Goal: Information Seeking & Learning: Learn about a topic

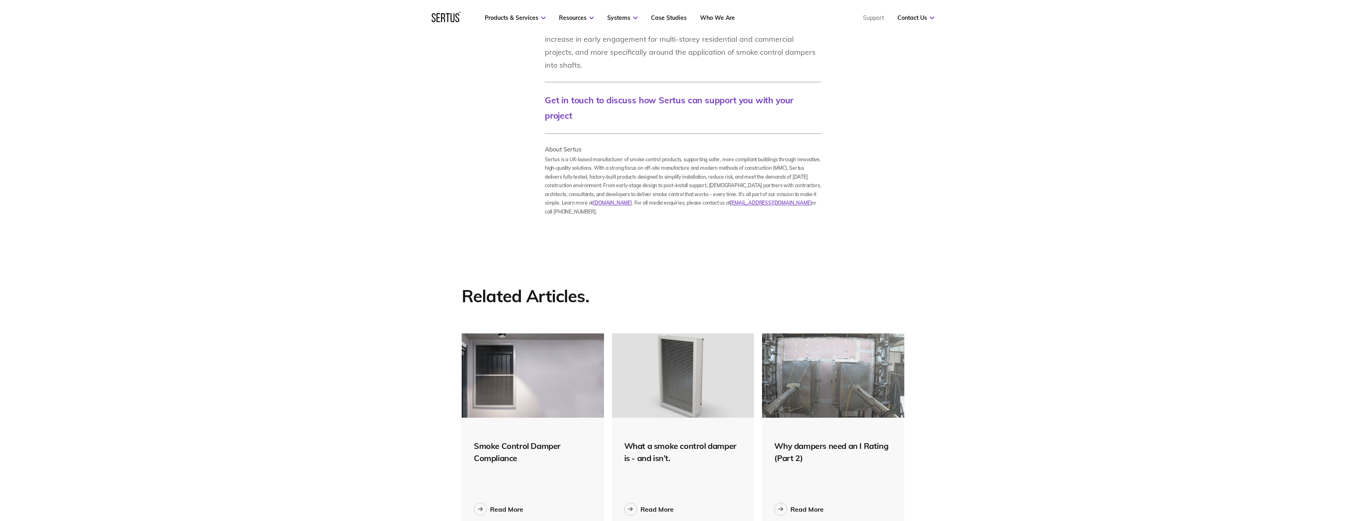
scroll to position [1054, 0]
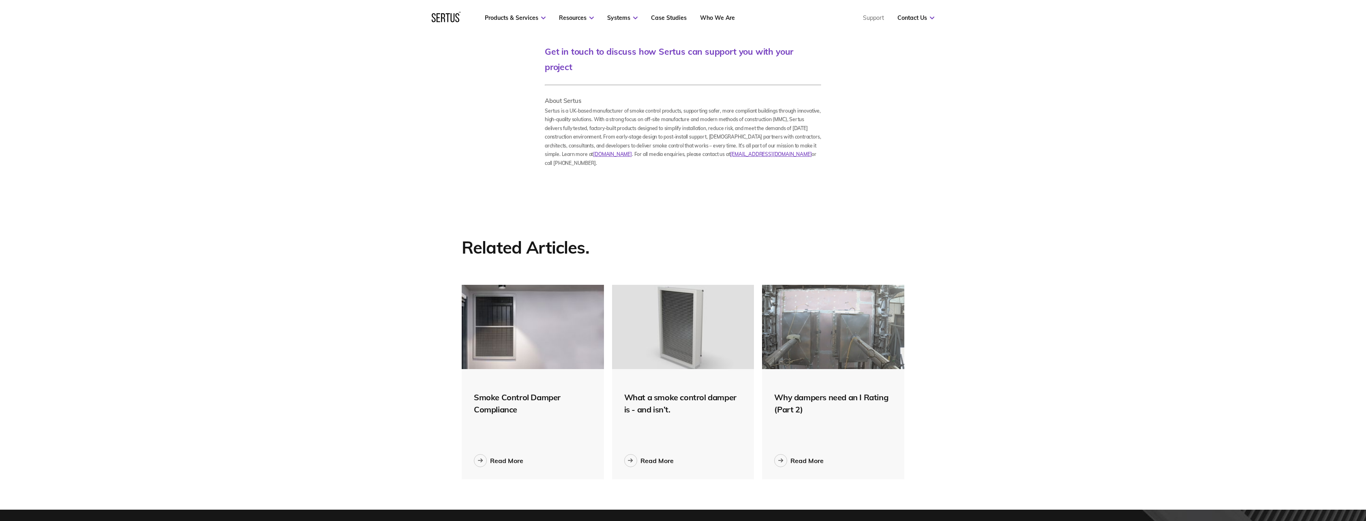
scroll to position [1216, 0]
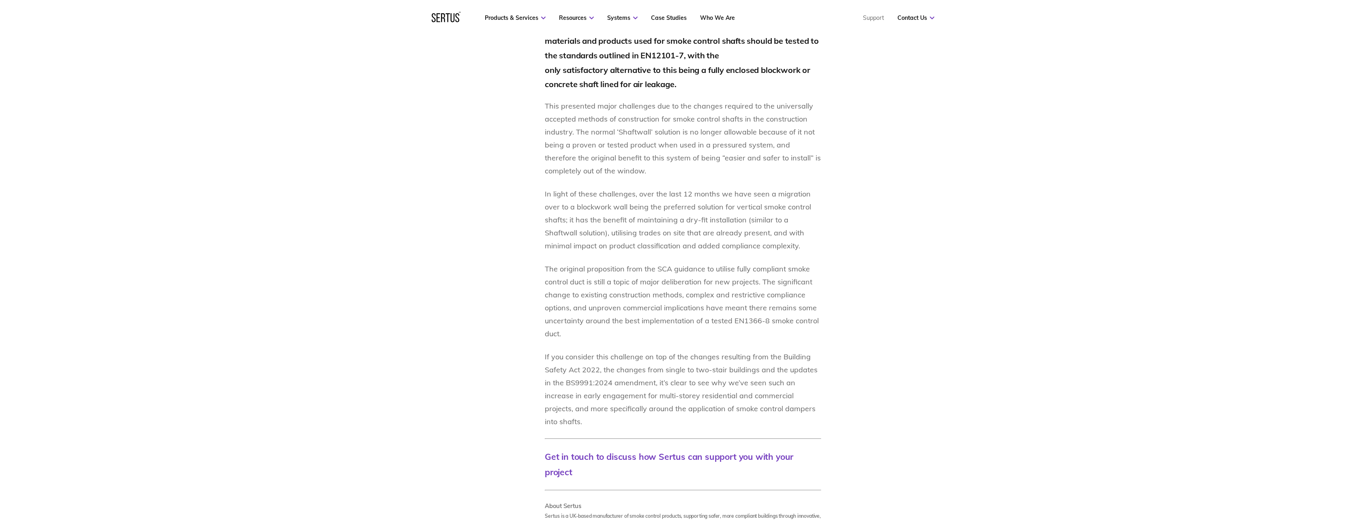
scroll to position [568, 0]
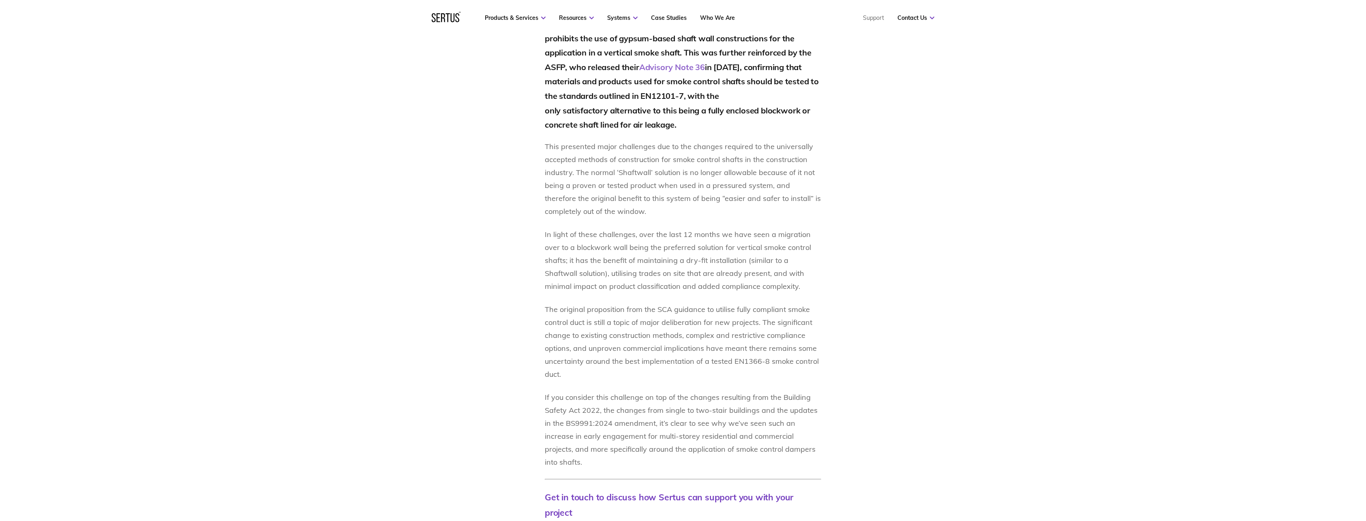
click at [669, 66] on link "Advisory Note 36" at bounding box center [672, 67] width 66 height 10
